Goal: Transaction & Acquisition: Purchase product/service

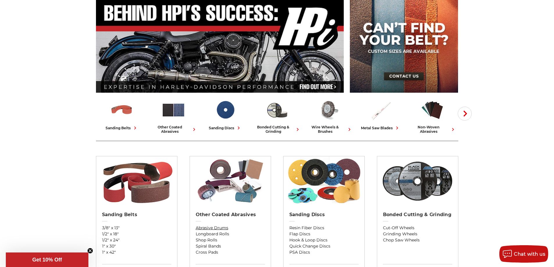
scroll to position [116, 0]
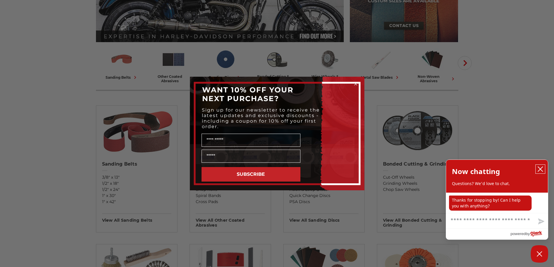
click at [541, 170] on icon "close chatbox" at bounding box center [540, 169] width 5 height 5
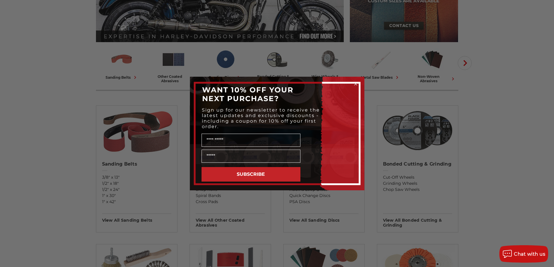
click at [355, 85] on icon "Close dialog" at bounding box center [356, 84] width 2 height 2
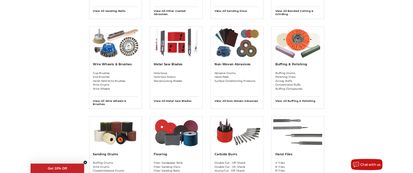
scroll to position [378, 0]
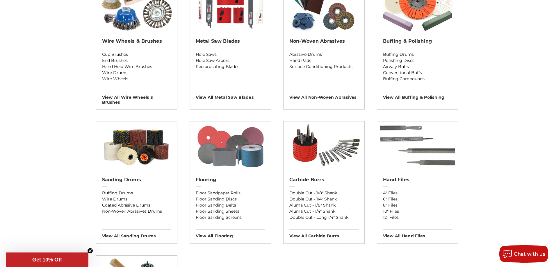
click at [226, 157] on img at bounding box center [230, 146] width 75 height 49
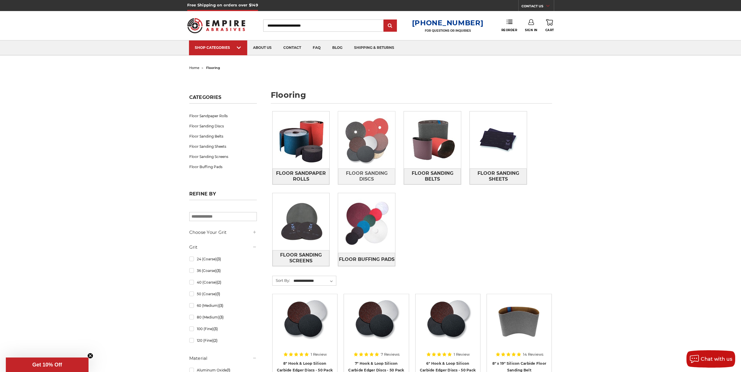
click at [361, 132] on img at bounding box center [366, 139] width 57 height 57
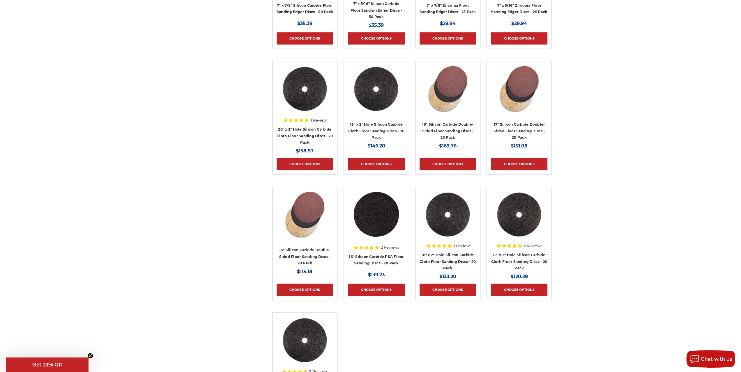
scroll to position [320, 0]
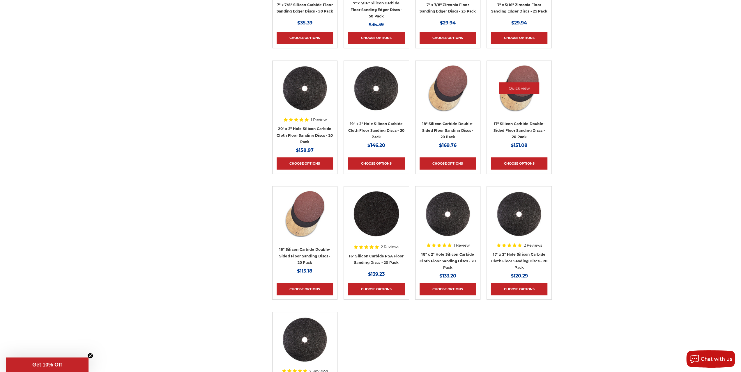
click at [517, 102] on img at bounding box center [519, 88] width 47 height 47
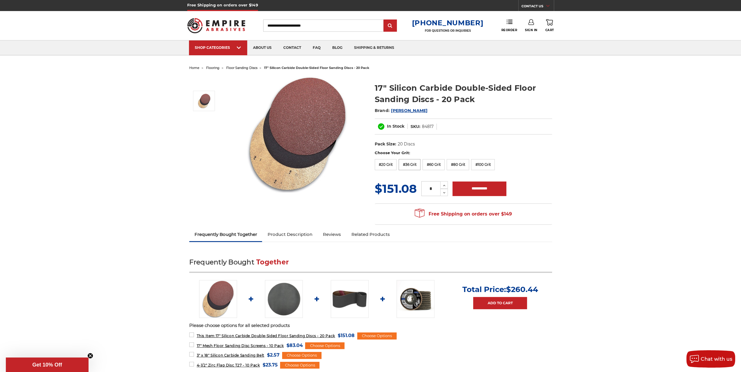
click at [404, 165] on label "#36 Grit" at bounding box center [409, 164] width 22 height 11
click at [436, 164] on label "#60 Grit" at bounding box center [433, 164] width 22 height 11
click at [459, 164] on label "#80 Grit" at bounding box center [457, 164] width 22 height 11
click at [482, 164] on label "#100 Grit" at bounding box center [483, 164] width 24 height 11
